Goal: Task Accomplishment & Management: Manage account settings

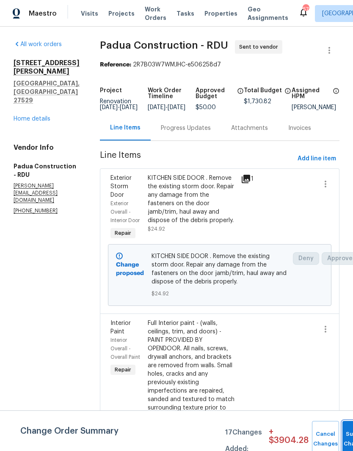
click at [343, 429] on button "Submit Changes" at bounding box center [356, 439] width 27 height 36
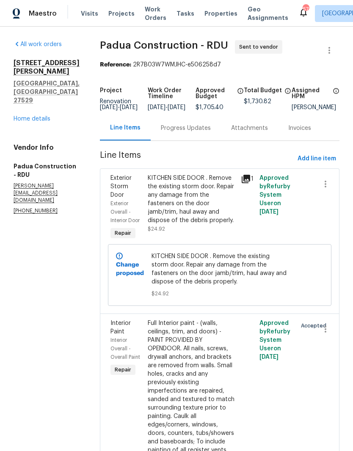
click at [26, 116] on link "Home details" at bounding box center [32, 119] width 37 height 6
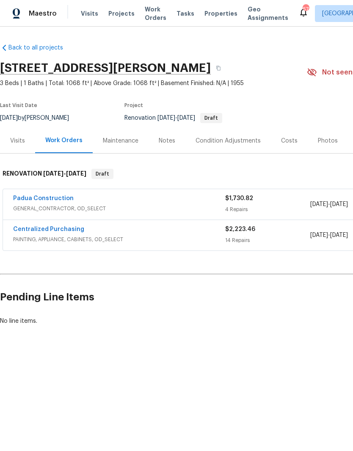
click at [33, 228] on link "Centralized Purchasing" at bounding box center [48, 230] width 71 height 6
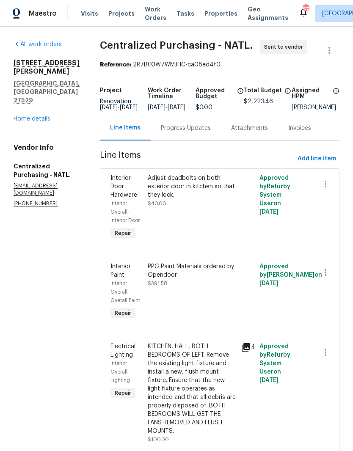
click at [42, 116] on link "Home details" at bounding box center [32, 119] width 37 height 6
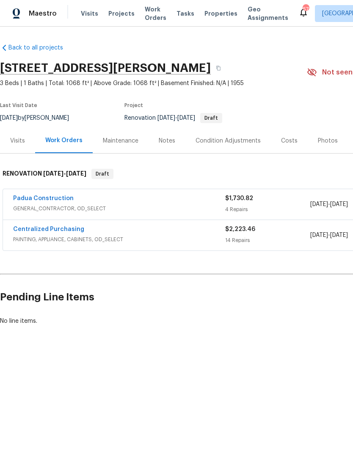
click at [31, 196] on link "Padua Construction" at bounding box center [43, 199] width 61 height 6
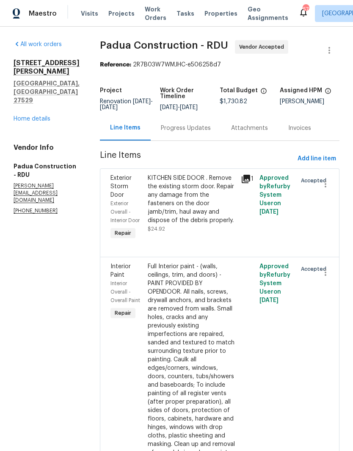
click at [23, 116] on link "Home details" at bounding box center [32, 119] width 37 height 6
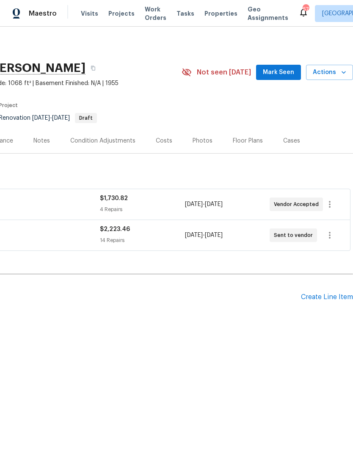
scroll to position [0, 125]
click at [125, 234] on div "$2,223.46 14 Repairs" at bounding box center [142, 235] width 85 height 20
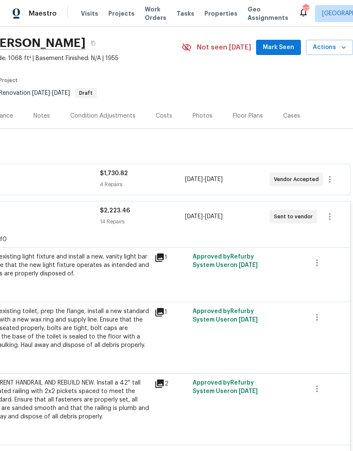
scroll to position [25, 125]
click at [323, 261] on button "button" at bounding box center [317, 263] width 20 height 20
click at [334, 262] on li "Cancel" at bounding box center [323, 263] width 33 height 14
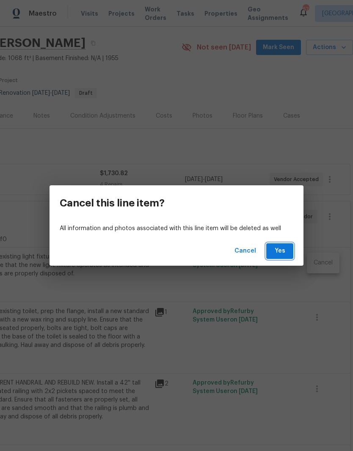
click at [288, 253] on button "Yes" at bounding box center [279, 252] width 27 height 16
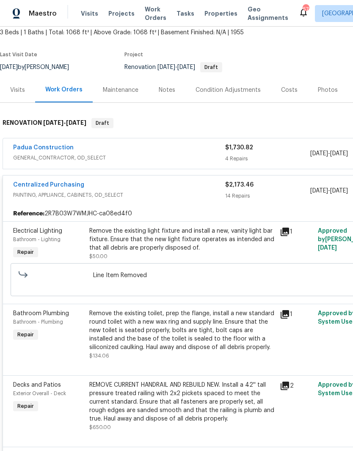
scroll to position [50, 0]
click at [75, 184] on link "Centralized Purchasing" at bounding box center [48, 186] width 71 height 6
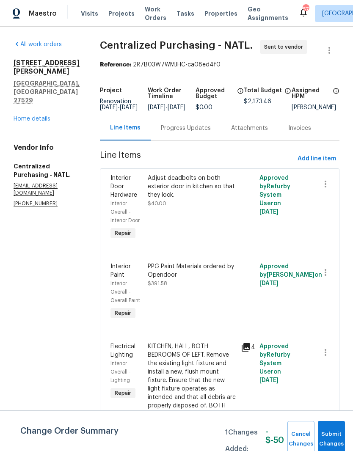
click at [219, 207] on div "Adjust deadbolts on both exterior door in kitchen so that they lock. $40.00" at bounding box center [192, 191] width 88 height 34
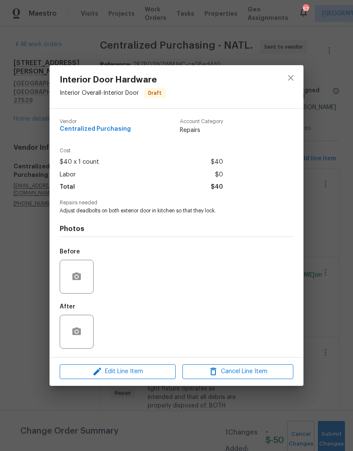
click at [81, 117] on div "Vendor Centralized Purchasing Account Category Repairs" at bounding box center [177, 130] width 234 height 36
click at [155, 370] on span "Edit Line Item" at bounding box center [117, 372] width 111 height 11
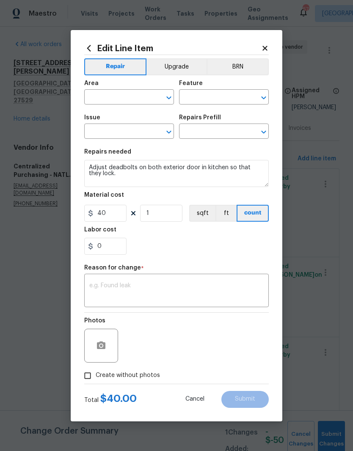
type input "Interior Overall"
type input "Interior Door"
type input "Interior Door Hardware"
type input "Add a Task $1.00"
click at [264, 44] on icon at bounding box center [265, 48] width 8 height 8
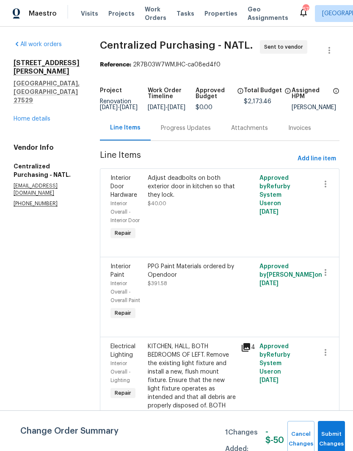
click at [38, 101] on div "All work orders [STREET_ADDRESS][PERSON_NAME] Home details Vendor Info Centrali…" at bounding box center [47, 123] width 66 height 167
click at [41, 116] on link "Home details" at bounding box center [32, 119] width 37 height 6
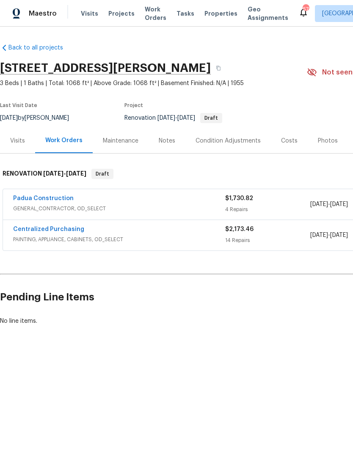
click at [22, 227] on link "Centralized Purchasing" at bounding box center [48, 230] width 71 height 6
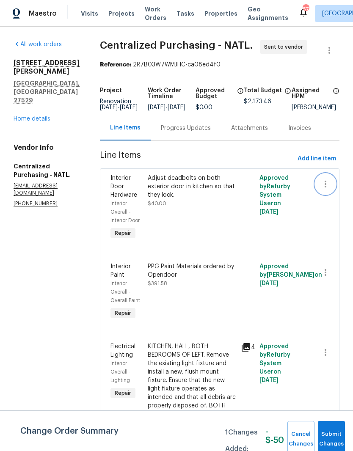
click at [327, 189] on icon "button" at bounding box center [326, 184] width 10 height 10
click at [237, 231] on div at bounding box center [176, 225] width 353 height 451
click at [213, 199] on div "Adjust deadbolts on both exterior door in kitchen so that they lock." at bounding box center [192, 186] width 88 height 25
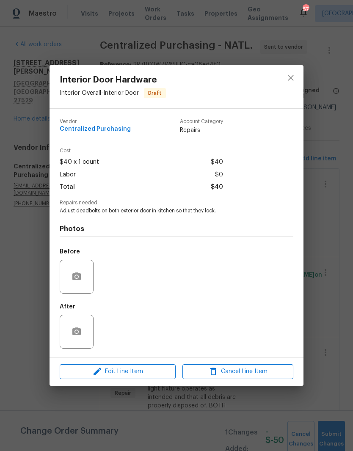
click at [71, 215] on span "Adjust deadbolts on both exterior door in kitchen so that they lock." at bounding box center [165, 211] width 210 height 7
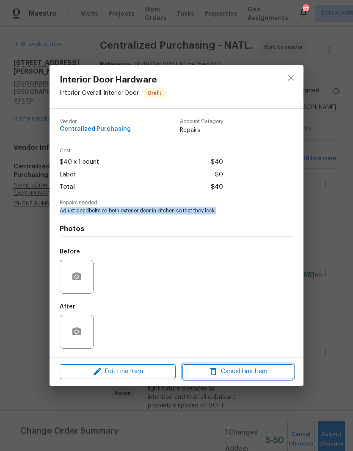
click at [267, 377] on span "Cancel Line Item" at bounding box center [238, 372] width 106 height 11
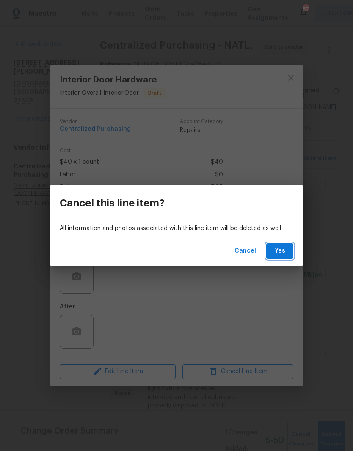
click at [286, 257] on button "Yes" at bounding box center [279, 252] width 27 height 16
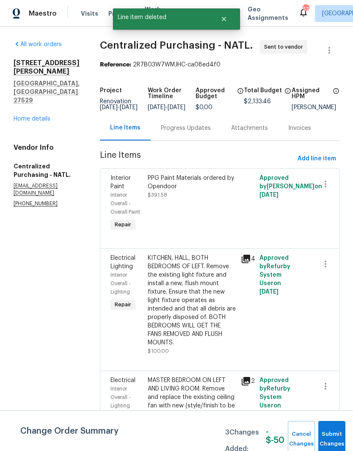
click at [207, 324] on div "KITCHEN, HALL, BOTH BEDROOMS OF LEFT. Remove the existing light fixture and ins…" at bounding box center [192, 300] width 88 height 93
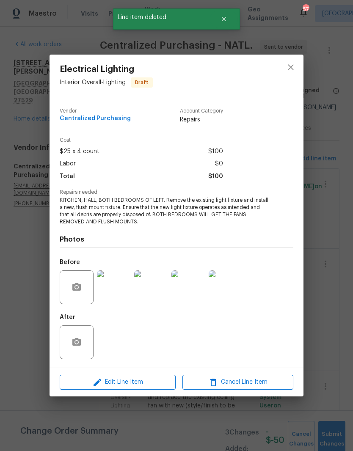
click at [61, 203] on span "KITCHEN, HALL, BOTH BEDROOMS OF LEFT. Remove the existing light fixture and ins…" at bounding box center [165, 211] width 210 height 28
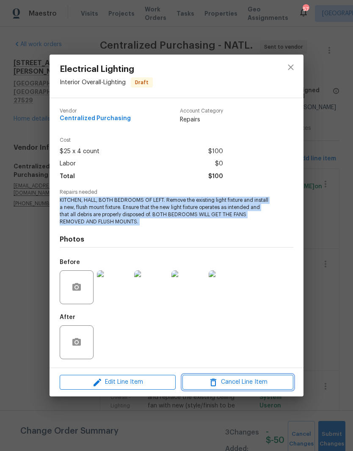
click at [279, 388] on span "Cancel Line Item" at bounding box center [238, 382] width 106 height 11
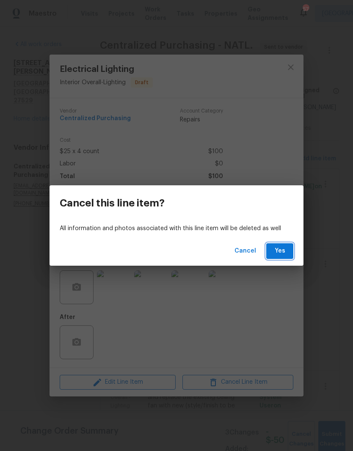
click at [288, 256] on button "Yes" at bounding box center [279, 252] width 27 height 16
click at [285, 252] on span "Yes" at bounding box center [280, 251] width 14 height 11
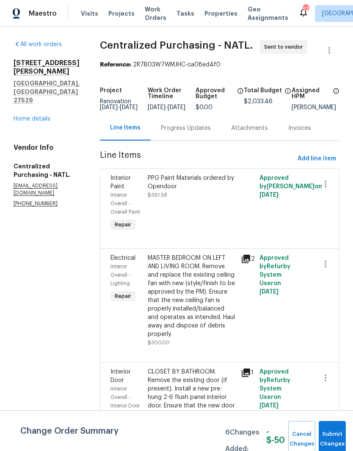
click at [191, 327] on div "MASTER BEDROOM ON LEFT AND LIVING ROOM. Remove and replace the existing ceiling…" at bounding box center [192, 296] width 88 height 85
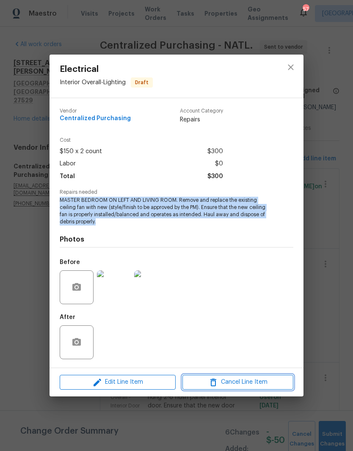
click at [270, 386] on span "Cancel Line Item" at bounding box center [238, 382] width 106 height 11
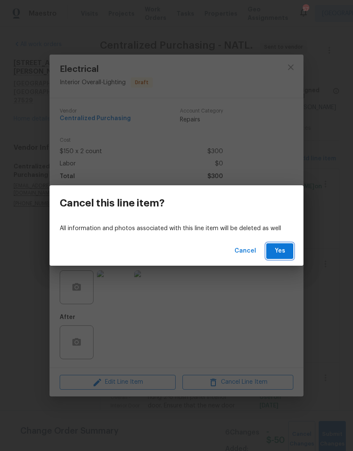
click at [284, 250] on span "Yes" at bounding box center [280, 251] width 14 height 11
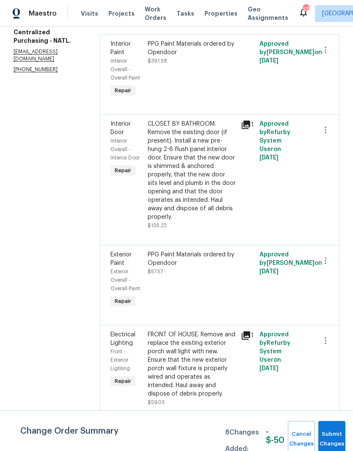
scroll to position [135, 0]
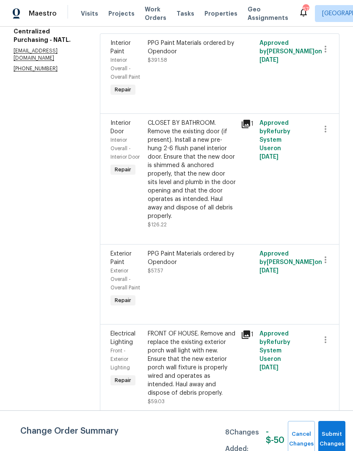
click at [213, 183] on div "CLOSET BY BATHROOM. Remove the existing door (if present). Install a new pre-hu…" at bounding box center [192, 170] width 88 height 102
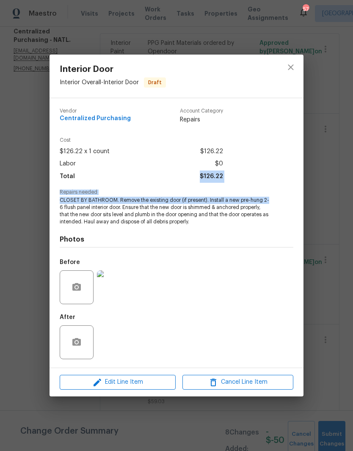
click at [66, 220] on span "CLOSET BY BATHROOM. Remove the existing door (if present). Install a new pre-hu…" at bounding box center [165, 211] width 210 height 28
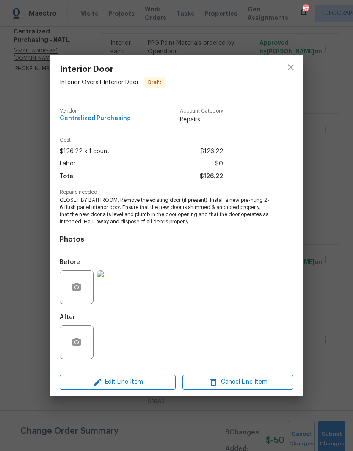
click at [168, 201] on span "CLOSET BY BATHROOM. Remove the existing door (if present). Install a new pre-hu…" at bounding box center [165, 211] width 210 height 28
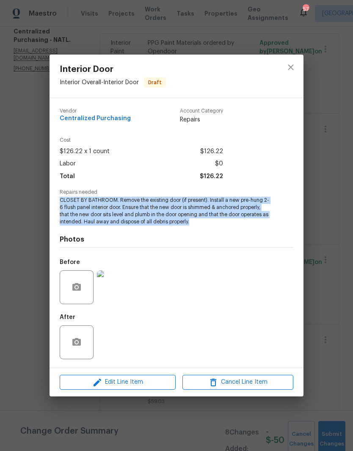
copy span "CLOSET BY BATHROOM. Remove the existing door (if present). Install a new pre-hu…"
click at [266, 386] on span "Cancel Line Item" at bounding box center [238, 382] width 106 height 11
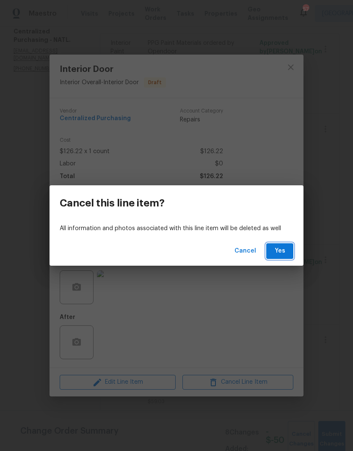
click at [288, 251] on button "Yes" at bounding box center [279, 252] width 27 height 16
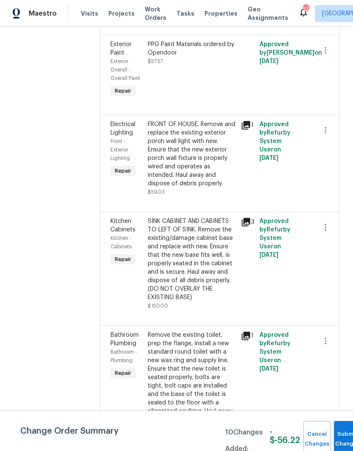
scroll to position [191, 0]
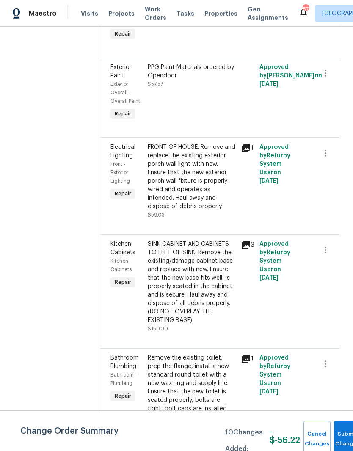
click at [200, 210] on div "FRONT OF HOUSE. Remove and replace the existing exterior porch wall light with …" at bounding box center [192, 177] width 88 height 68
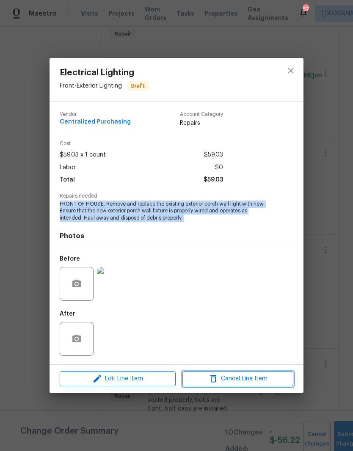
click at [264, 386] on button "Cancel Line Item" at bounding box center [238, 379] width 111 height 15
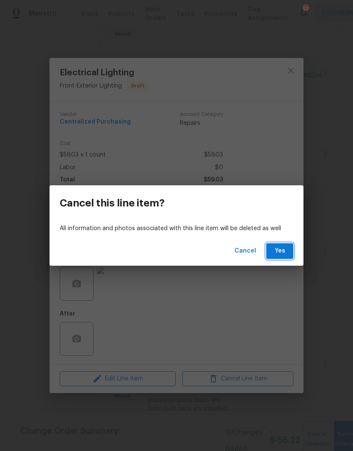
click at [286, 251] on span "Yes" at bounding box center [280, 251] width 14 height 11
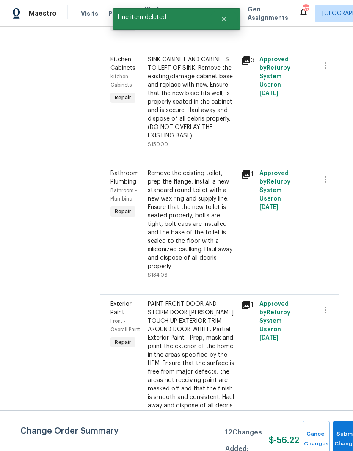
scroll to position [279, 0]
click at [206, 131] on div "SINK CABINET AND CABINETS TO LEFT OF SINK. Remove the existing/damage cabinet b…" at bounding box center [192, 97] width 88 height 85
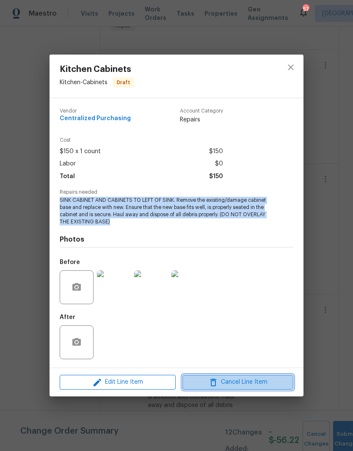
click at [275, 390] on button "Cancel Line Item" at bounding box center [238, 382] width 111 height 15
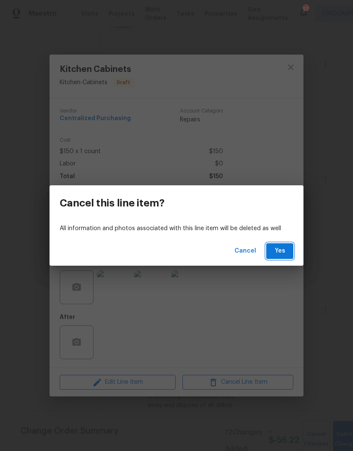
click at [283, 255] on span "Yes" at bounding box center [280, 251] width 14 height 11
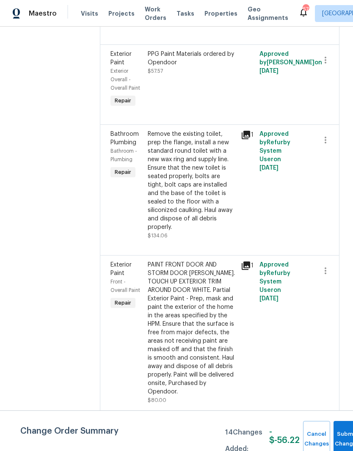
scroll to position [196, 0]
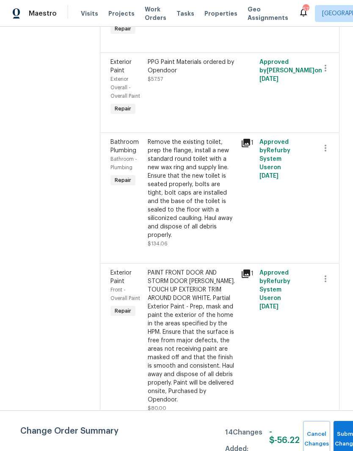
click at [216, 222] on div "Remove the existing toilet, prep the flange, install a new standard round toile…" at bounding box center [192, 189] width 88 height 102
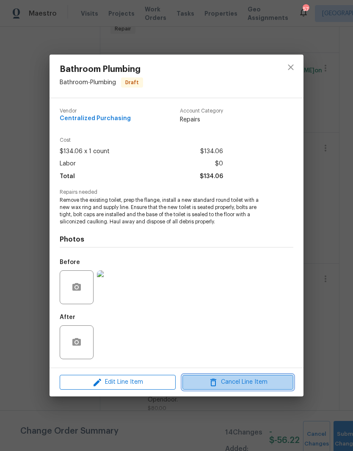
click at [276, 388] on span "Cancel Line Item" at bounding box center [238, 382] width 106 height 11
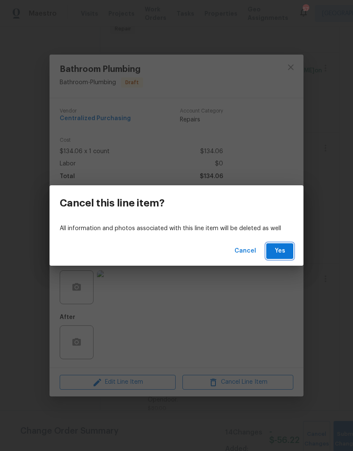
click at [290, 254] on button "Yes" at bounding box center [279, 252] width 27 height 16
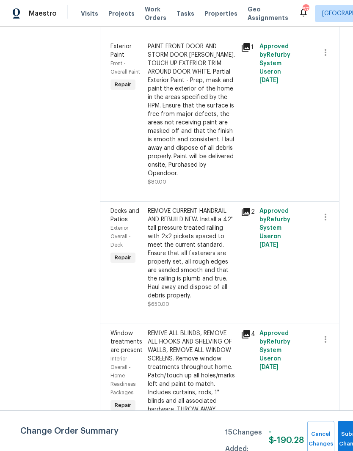
scroll to position [301, 0]
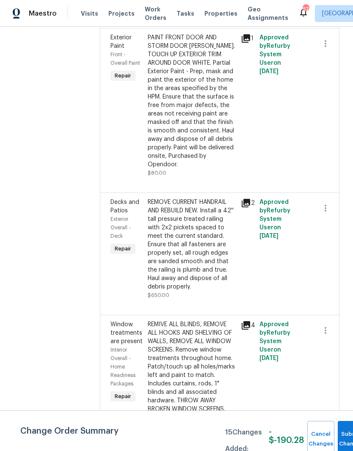
click at [225, 169] on div "PAINT FRONT DOOR AND STORM DOOR [PERSON_NAME]. TOUCH UP EXTERIOR TRIM AROUND DO…" at bounding box center [192, 101] width 88 height 136
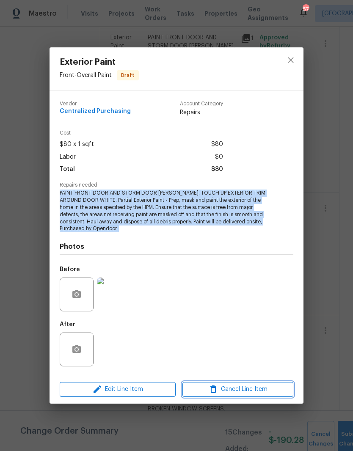
click at [266, 392] on span "Cancel Line Item" at bounding box center [238, 390] width 106 height 11
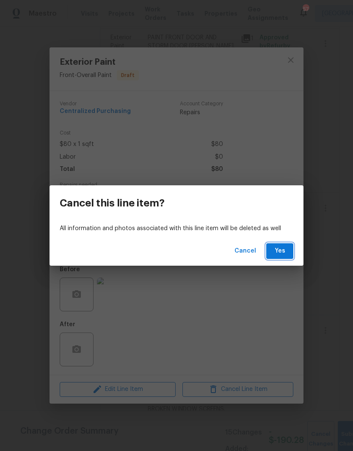
click at [283, 258] on button "Yes" at bounding box center [279, 252] width 27 height 16
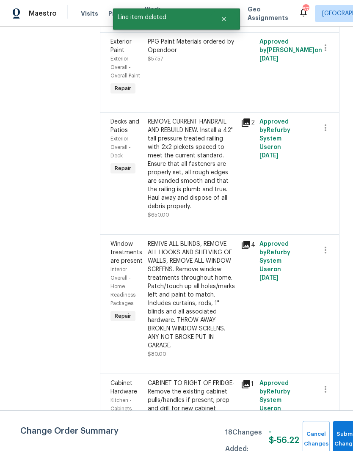
scroll to position [260, 0]
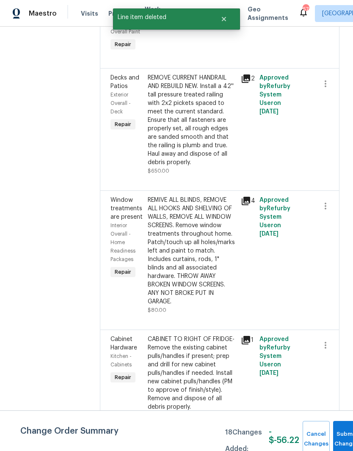
click at [211, 167] on div "REMOVE CURRENT HANDRAIL AND REBUILD NEW. Install a 42'' tall pressure treated r…" at bounding box center [192, 120] width 88 height 93
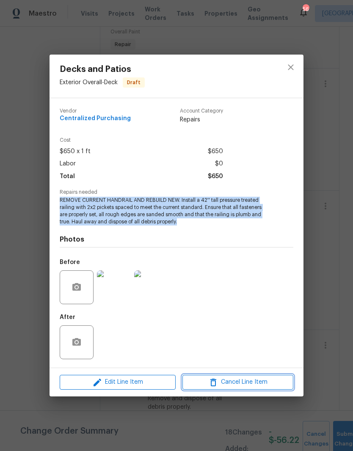
click at [281, 382] on span "Cancel Line Item" at bounding box center [238, 382] width 106 height 11
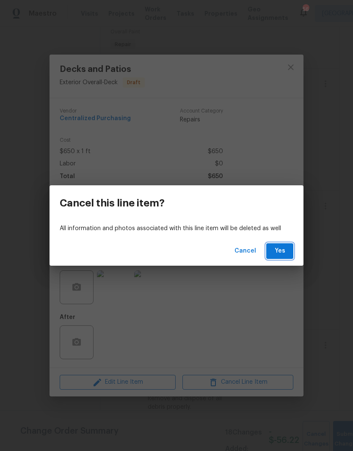
click at [290, 246] on button "Yes" at bounding box center [279, 252] width 27 height 16
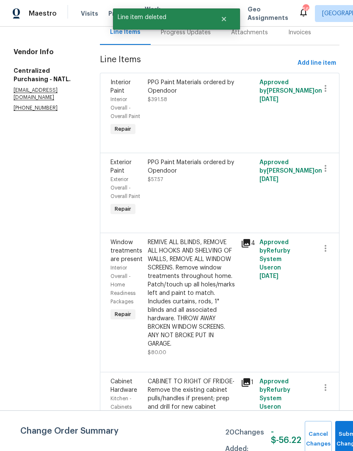
scroll to position [137, 0]
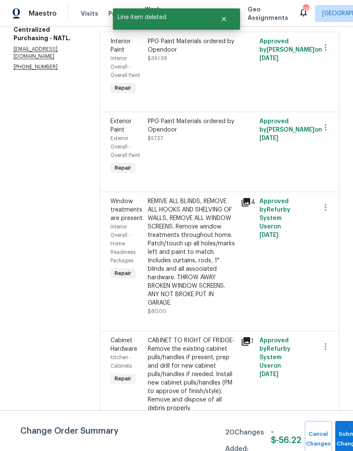
click at [221, 290] on div "REMIVE ALL BLINDS, REMOVE ALL HOOKS AND SHELVING OF WALLS, REMOVE ALL WINDOW SC…" at bounding box center [192, 252] width 88 height 110
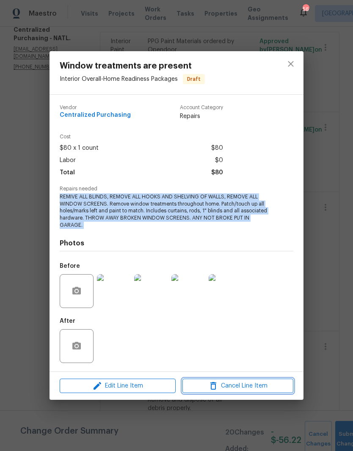
click at [271, 385] on span "Cancel Line Item" at bounding box center [238, 386] width 106 height 11
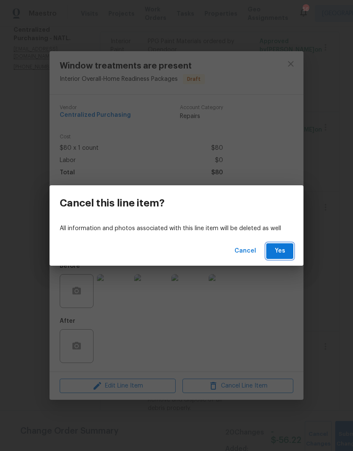
click at [287, 254] on button "Yes" at bounding box center [279, 252] width 27 height 16
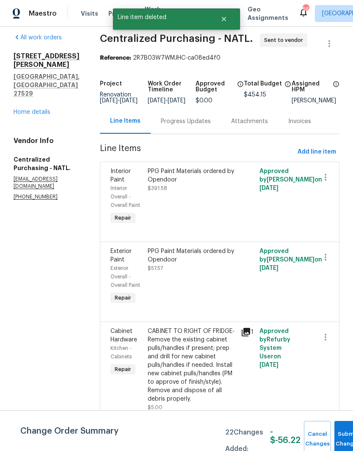
scroll to position [7, 0]
click at [211, 379] on div "CABINET TO RIGHT OF FRIDGE- Remove the existing cabinet pulls/handles if presen…" at bounding box center [192, 365] width 88 height 76
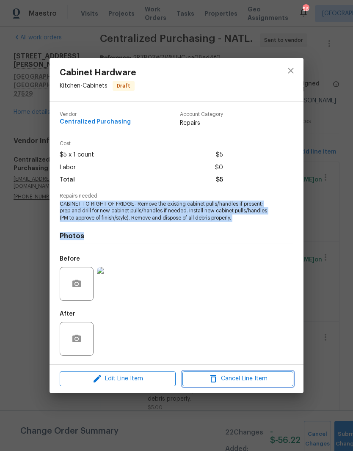
click at [281, 383] on span "Cancel Line Item" at bounding box center [238, 379] width 106 height 11
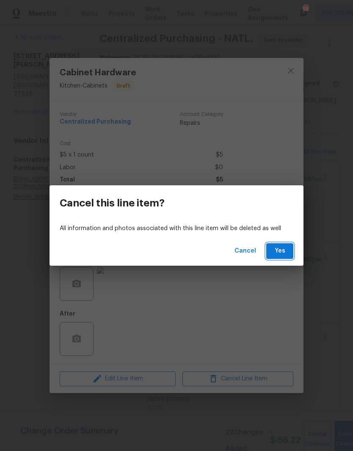
click at [289, 255] on button "Yes" at bounding box center [279, 252] width 27 height 16
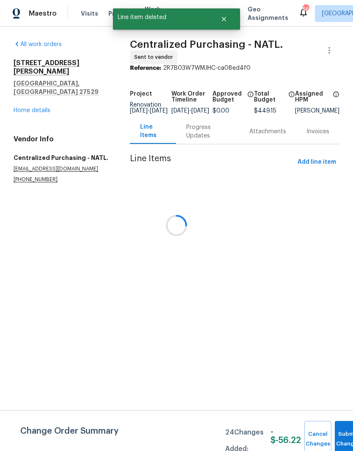
scroll to position [0, 0]
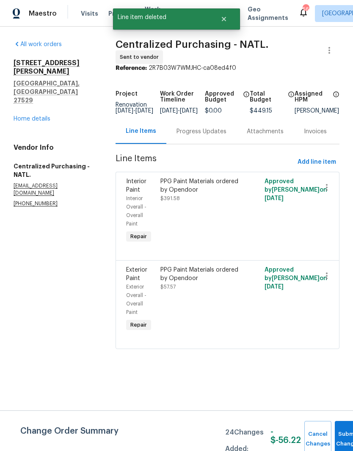
click at [48, 116] on link "Home details" at bounding box center [32, 119] width 37 height 6
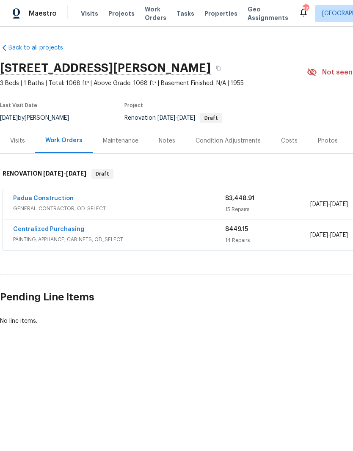
click at [60, 198] on link "Padua Construction" at bounding box center [43, 199] width 61 height 6
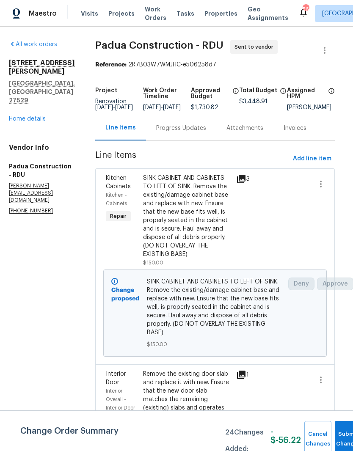
scroll to position [0, 5]
